Goal: Download file/media

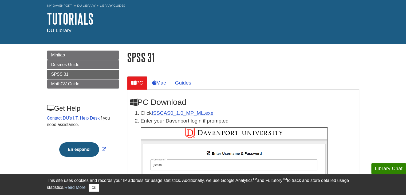
scroll to position [53, 0]
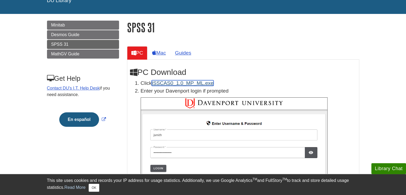
click at [170, 83] on link "ISSCAS0_1.0_MP_ML.exe" at bounding box center [183, 83] width 62 height 6
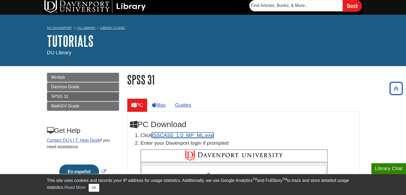
scroll to position [0, 0]
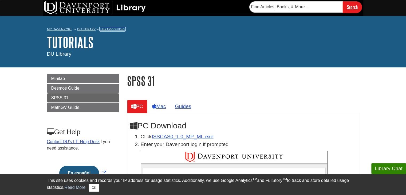
click at [117, 28] on link "Library Guides" at bounding box center [112, 29] width 25 height 4
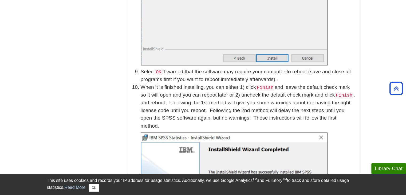
scroll to position [909, 0]
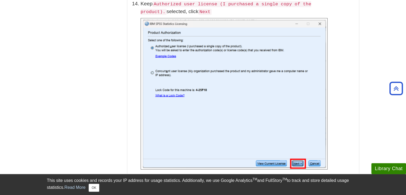
drag, startPoint x: 348, startPoint y: 118, endPoint x: 344, endPoint y: 115, distance: 5.6
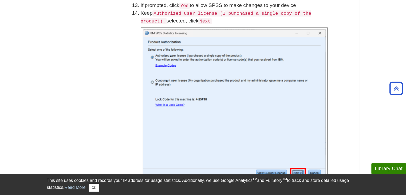
scroll to position [1310, 0]
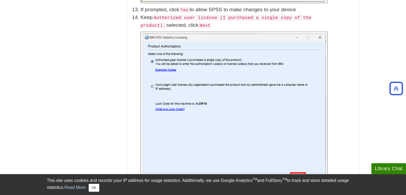
click at [345, 104] on p at bounding box center [249, 107] width 216 height 151
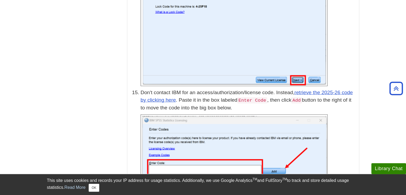
scroll to position [1443, 0]
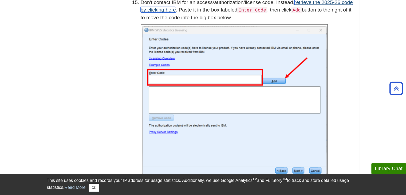
click at [316, 48] on li "Don't contact IBM for an access/authorization/license code. Instead, retrieve t…" at bounding box center [249, 87] width 216 height 177
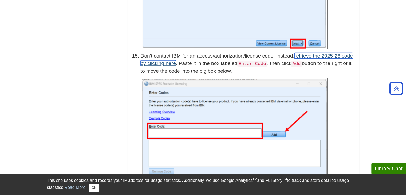
click at [308, 53] on link "retrieve the 2025-26 code by clicking here" at bounding box center [247, 59] width 212 height 13
